Goal: Find specific page/section: Find specific page/section

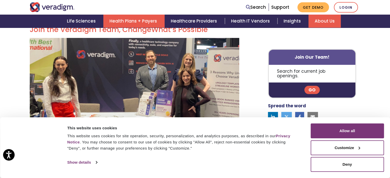
scroll to position [154, 0]
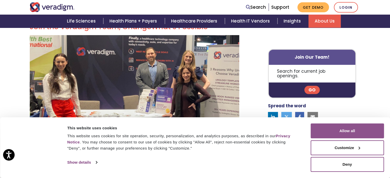
click at [353, 131] on button "Allow all" at bounding box center [347, 131] width 73 height 15
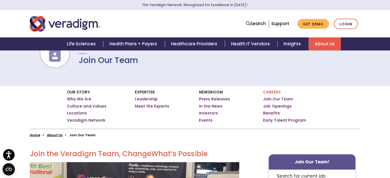
scroll to position [0, 0]
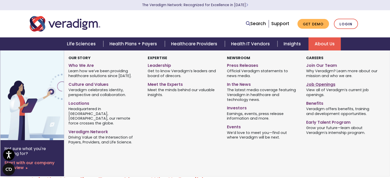
click at [319, 84] on link "Job Openings" at bounding box center [342, 83] width 72 height 7
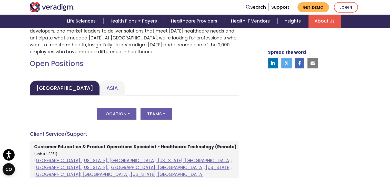
scroll to position [205, 0]
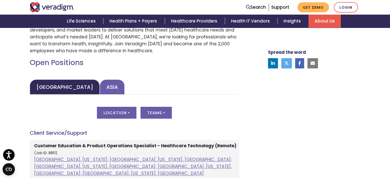
click at [100, 86] on link "Asia" at bounding box center [112, 87] width 25 height 15
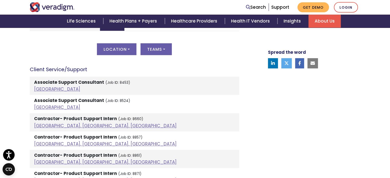
scroll to position [274, 0]
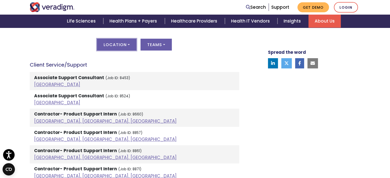
click at [124, 46] on button "Location" at bounding box center [117, 45] width 40 height 12
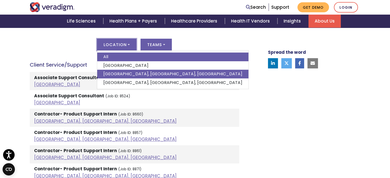
click at [119, 73] on link "Pune, Maharashtra, India" at bounding box center [172, 74] width 151 height 9
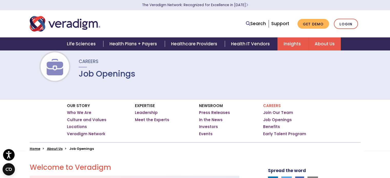
scroll to position [0, 0]
